Goal: Check status

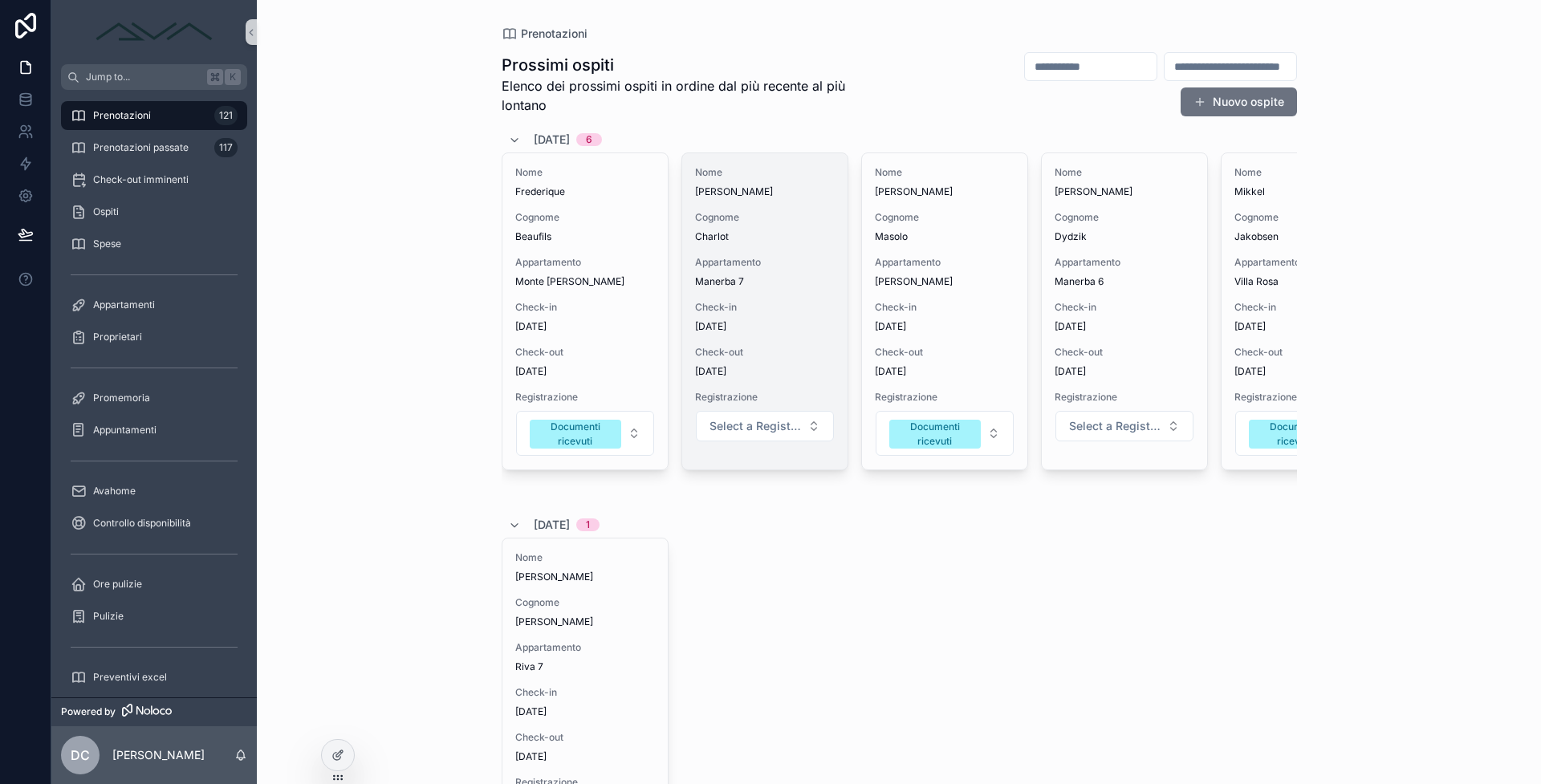
click at [787, 366] on div "Check-out [DATE]" at bounding box center [764, 361] width 140 height 32
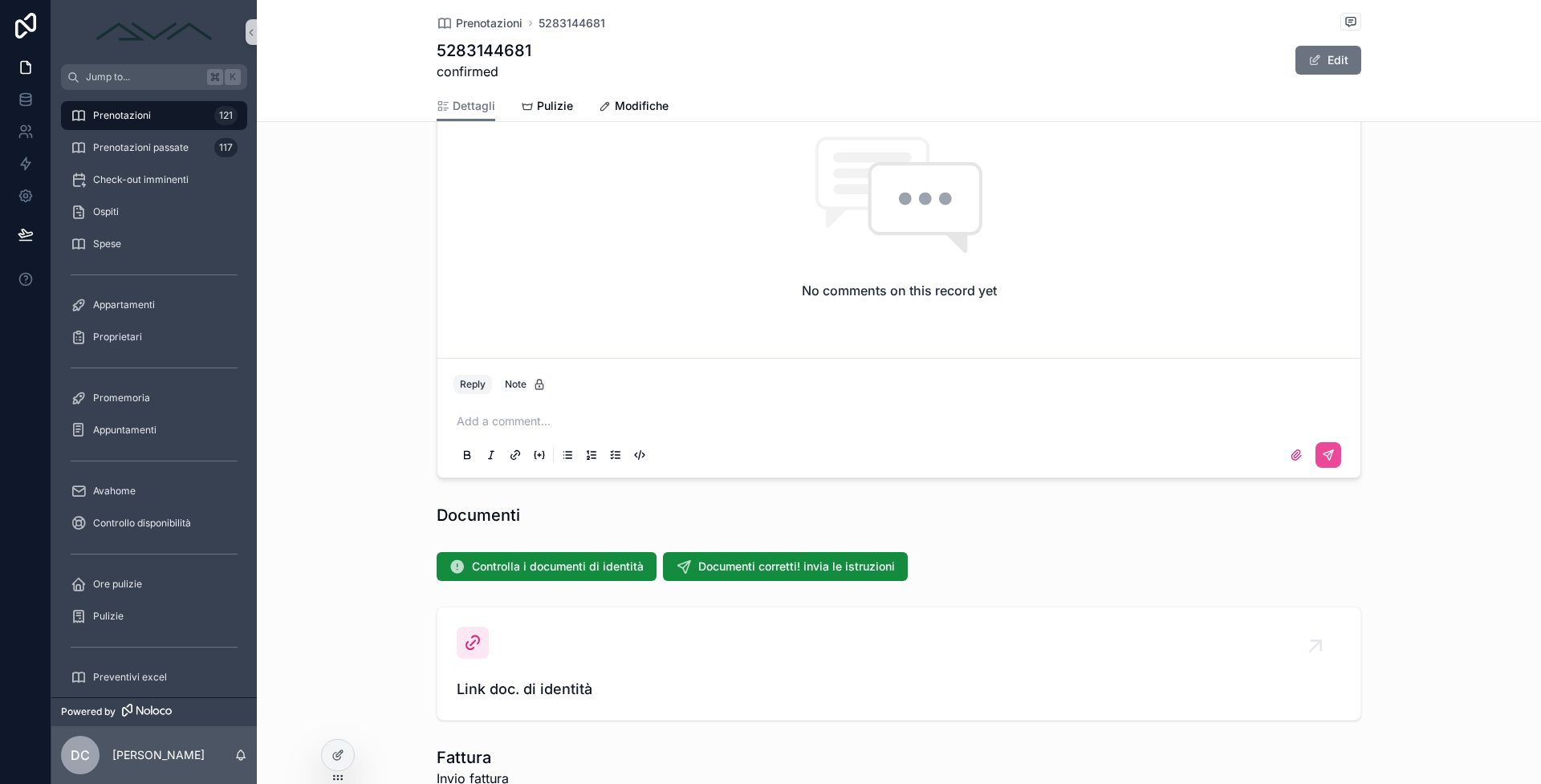
scroll to position [1716, 0]
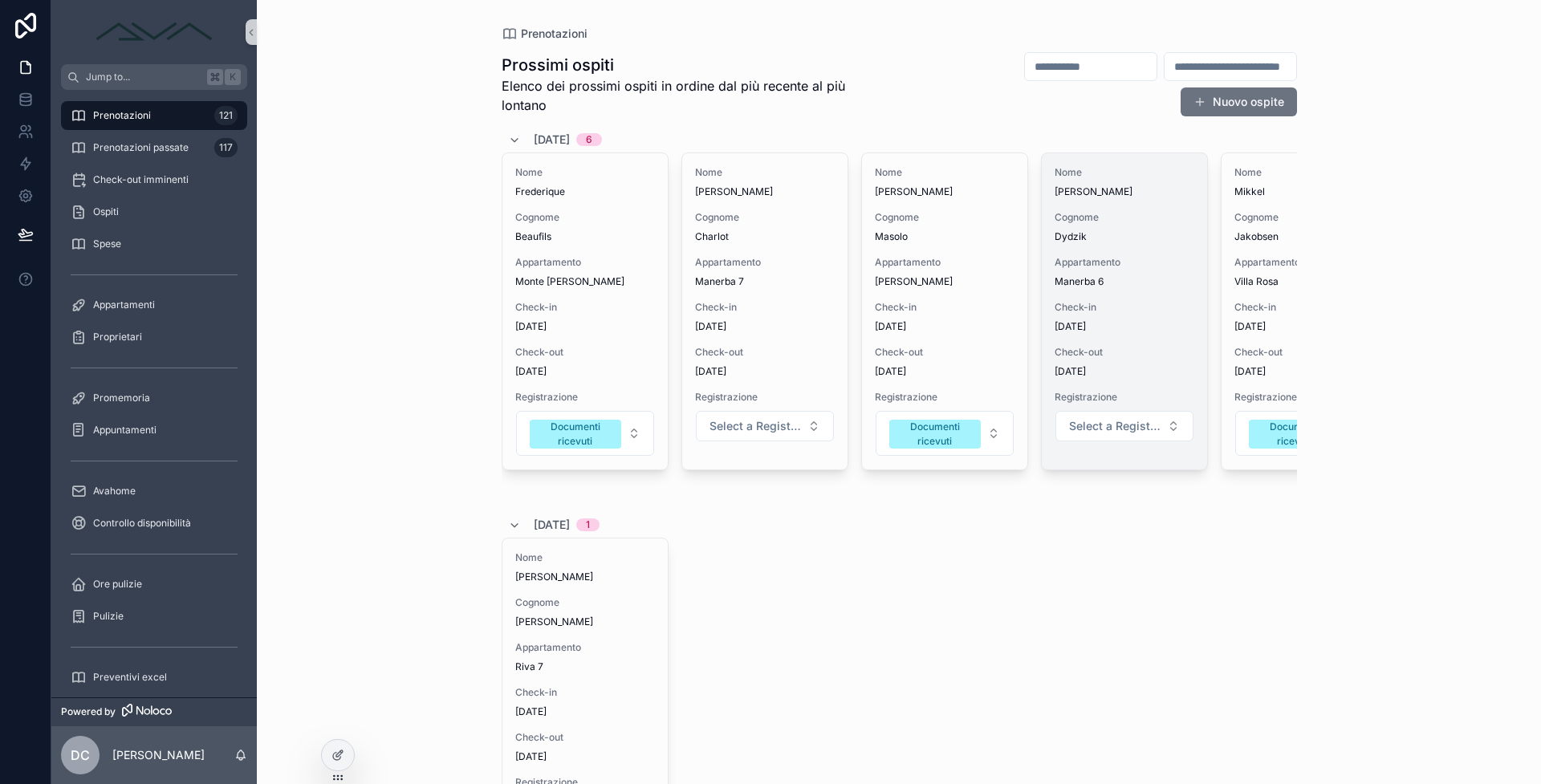
click at [1150, 310] on span "Check-in" at bounding box center [1124, 308] width 140 height 13
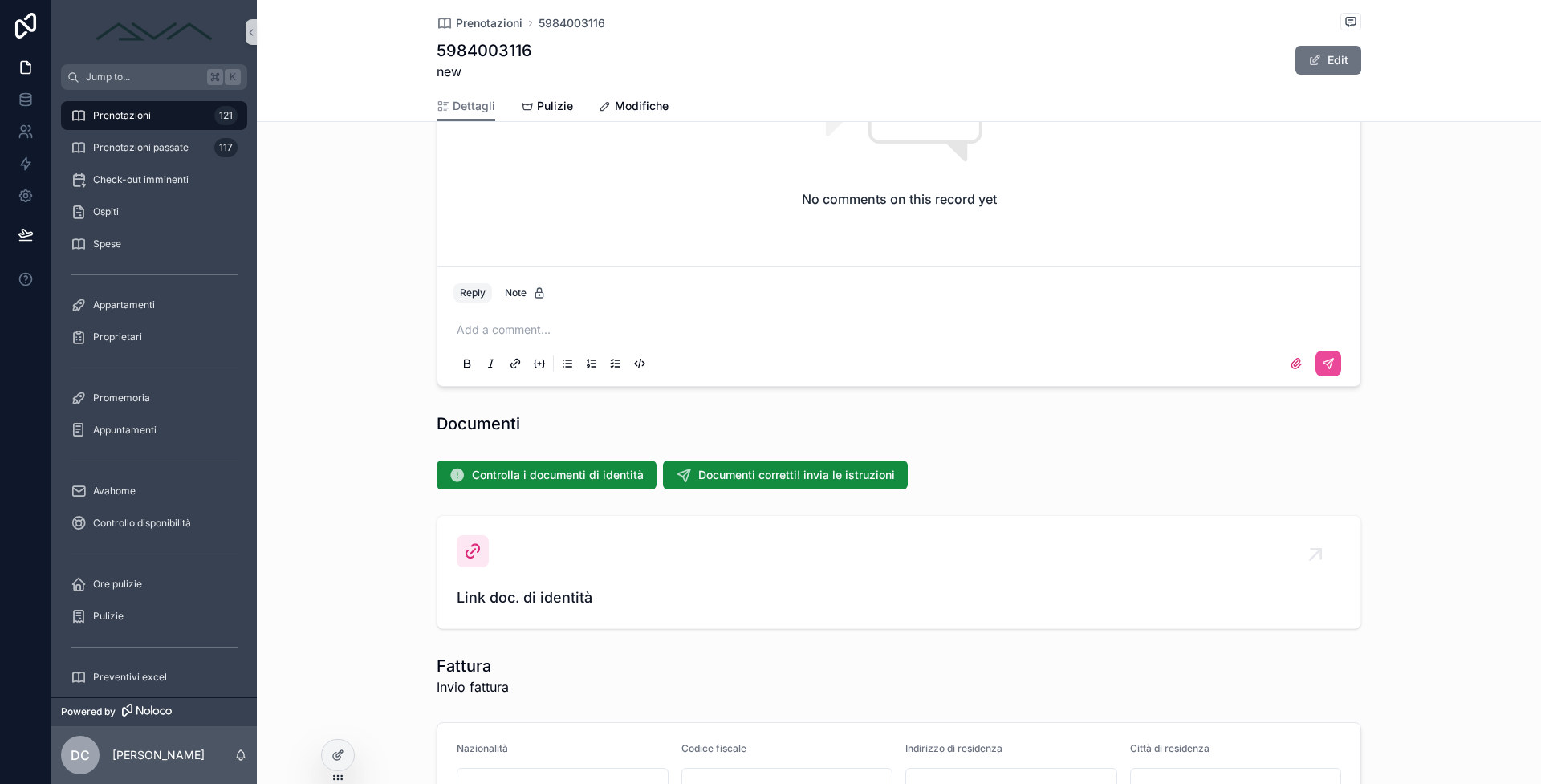
scroll to position [1716, 0]
